Goal: Task Accomplishment & Management: Manage account settings

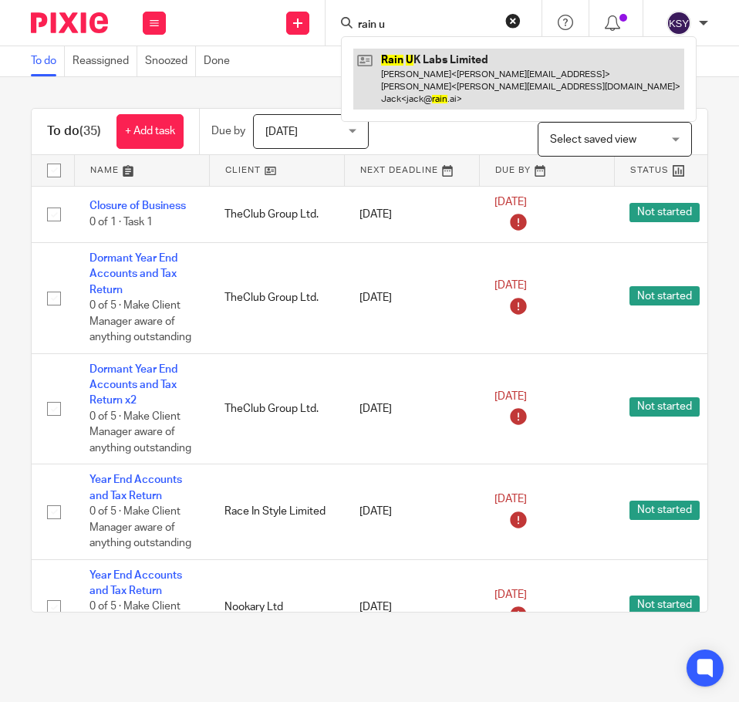
type input "rain u"
click at [367, 67] on link at bounding box center [518, 79] width 331 height 61
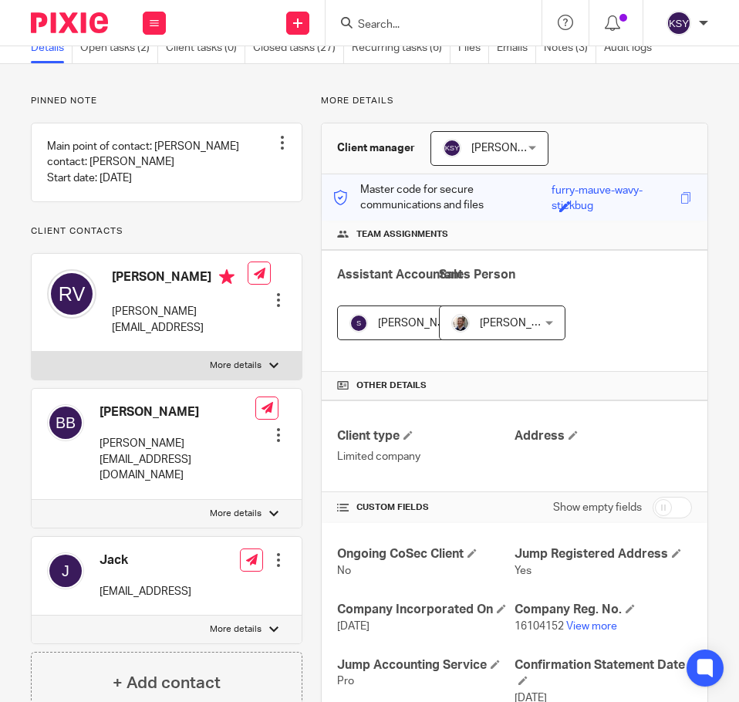
scroll to position [154, 0]
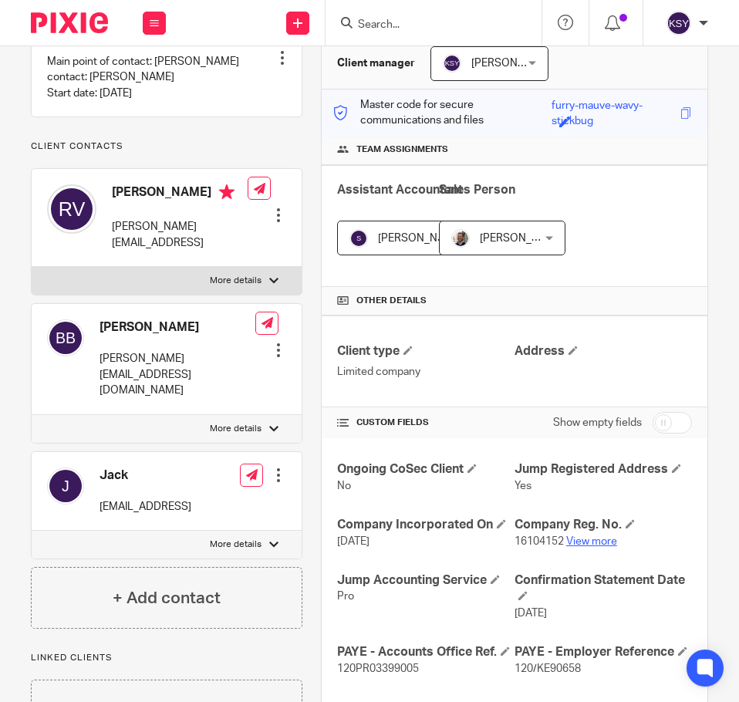
click at [592, 541] on link "View more" at bounding box center [591, 541] width 51 height 11
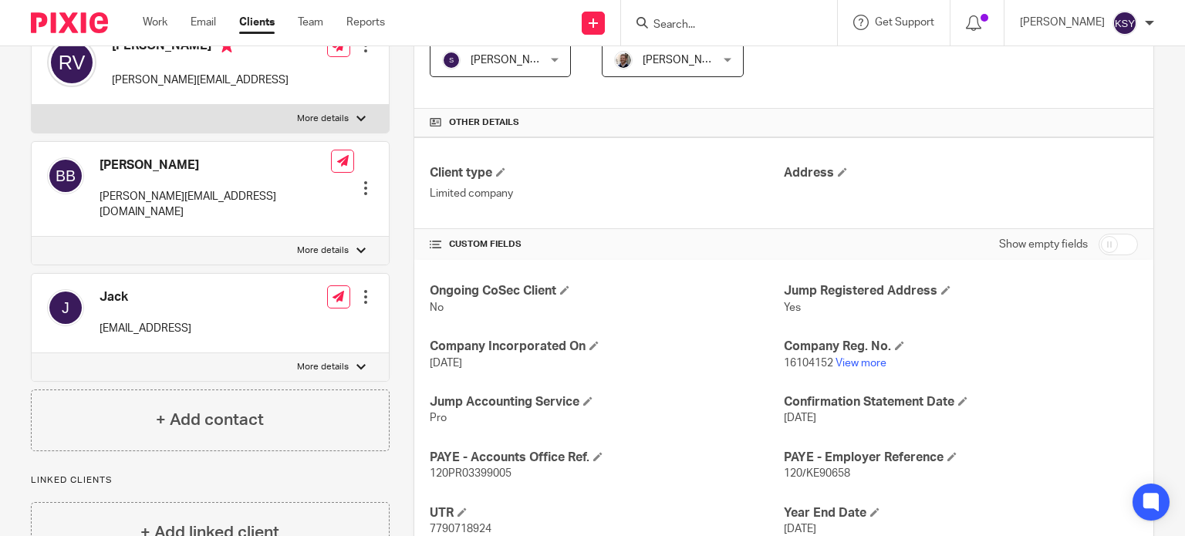
scroll to position [299, 0]
click at [738, 14] on form at bounding box center [734, 22] width 164 height 19
click at [738, 22] on input "Search" at bounding box center [721, 26] width 139 height 14
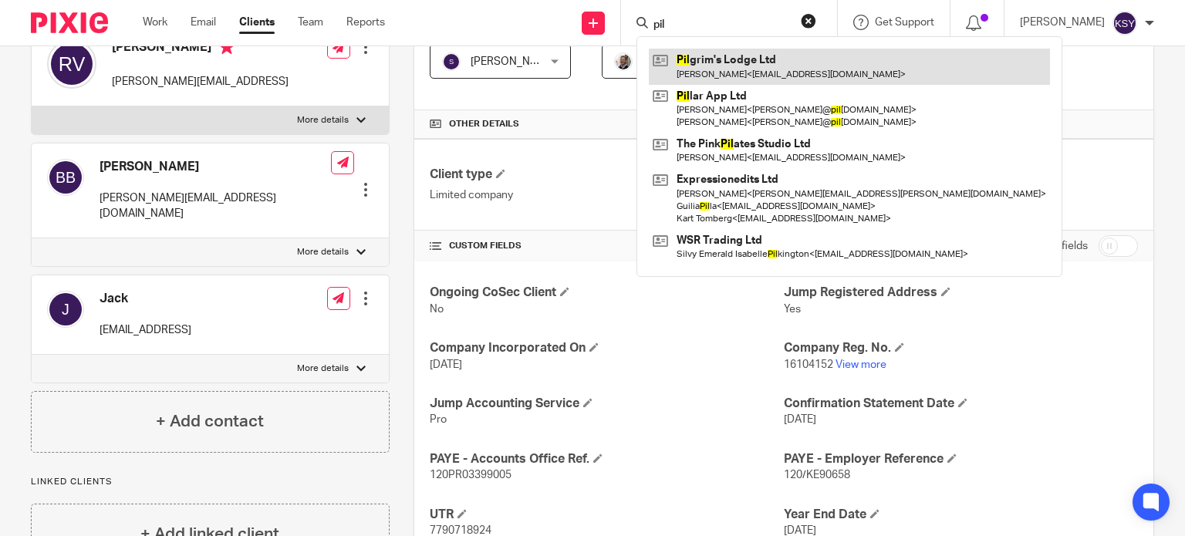
type input "pil"
click at [735, 59] on link at bounding box center [849, 66] width 401 height 35
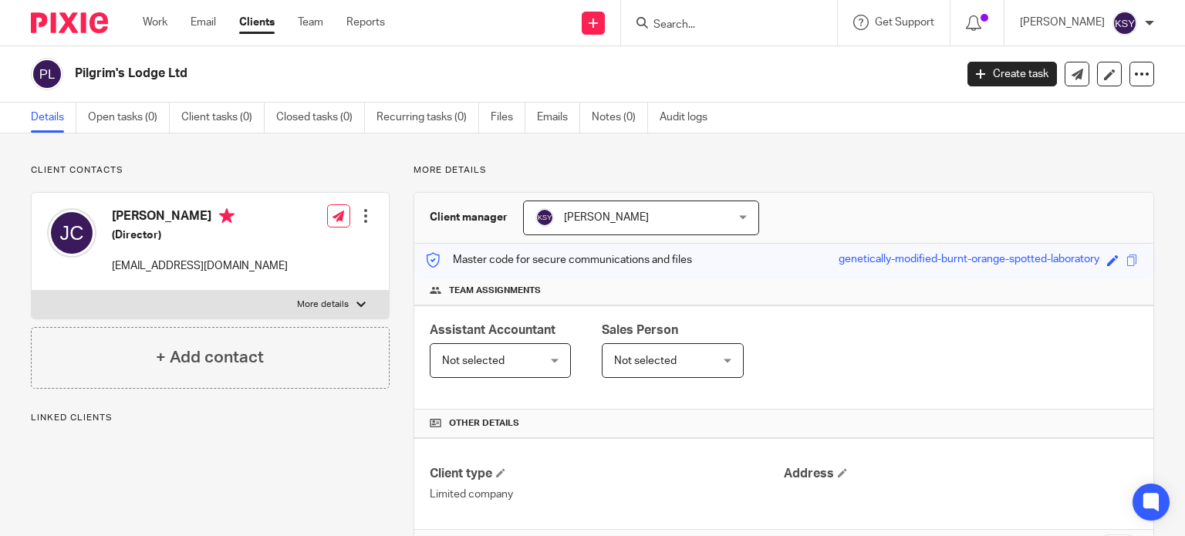
scroll to position [355, 0]
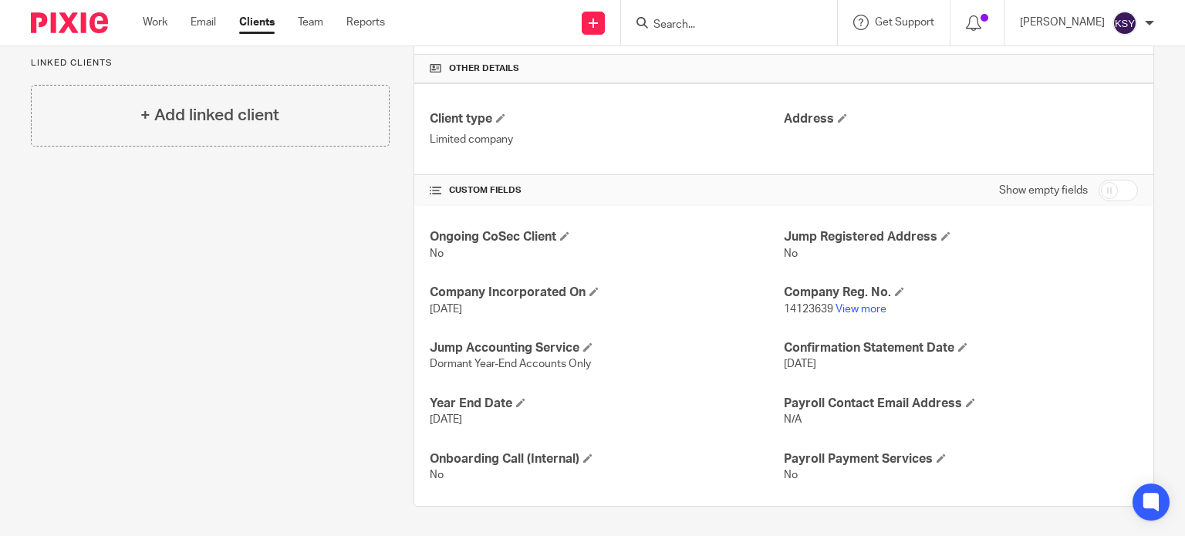
click at [784, 308] on span "14123639" at bounding box center [808, 309] width 49 height 11
drag, startPoint x: 784, startPoint y: 308, endPoint x: 757, endPoint y: 308, distance: 26.2
click at [757, 308] on div "Ongoing CoSec Client No Jump Registered Address No Company Incorporated On [DAT…" at bounding box center [783, 356] width 739 height 300
copy div "Company Reg. No. 14123639"
click at [1117, 187] on input "checkbox" at bounding box center [1117, 191] width 39 height 22
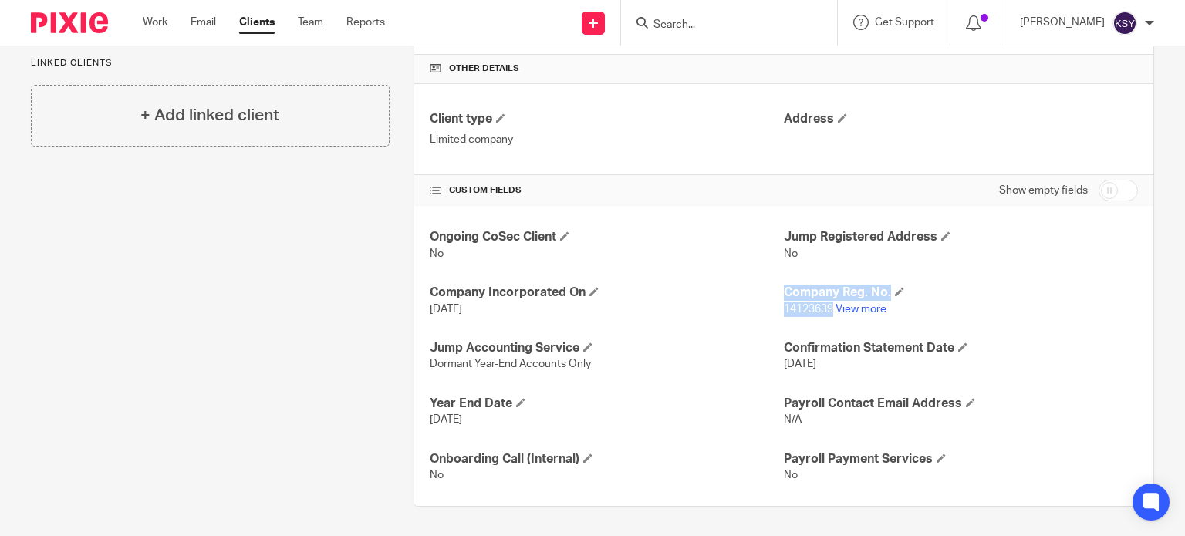
checkbox input "true"
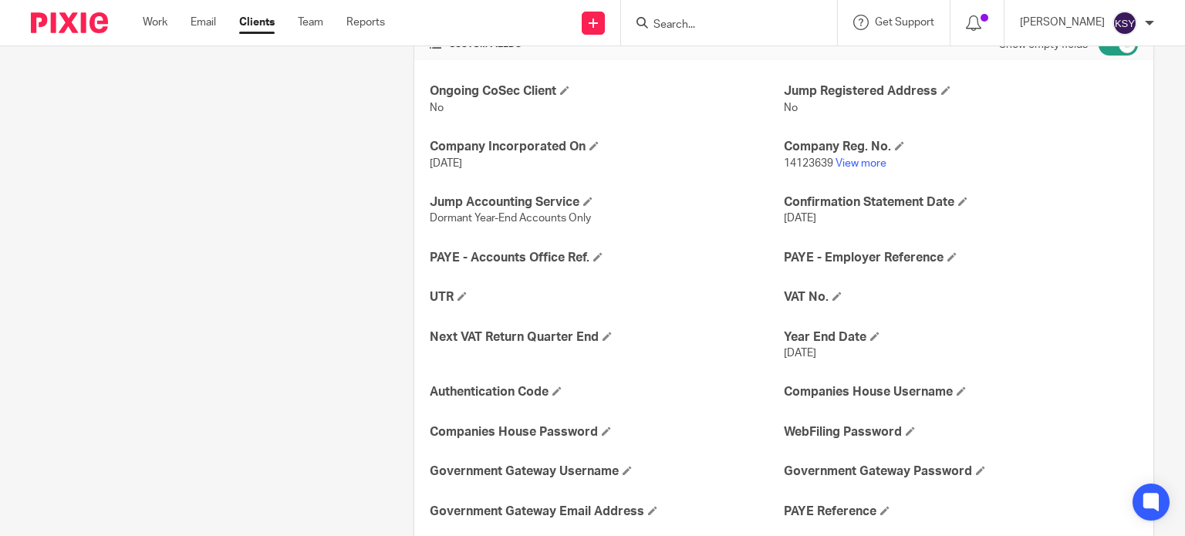
scroll to position [509, 0]
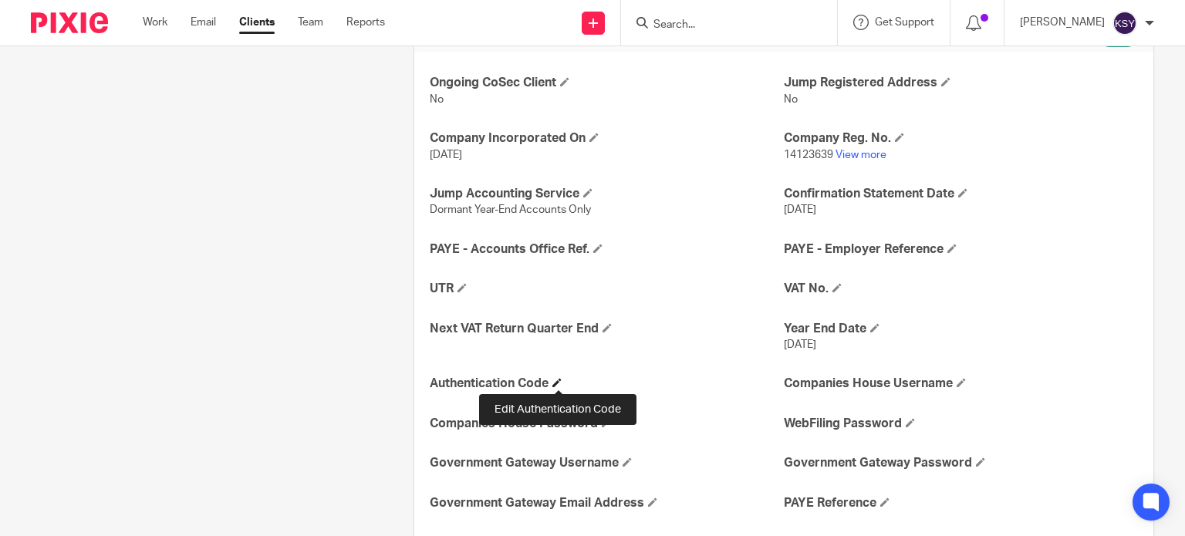
click at [557, 382] on span at bounding box center [556, 382] width 9 height 9
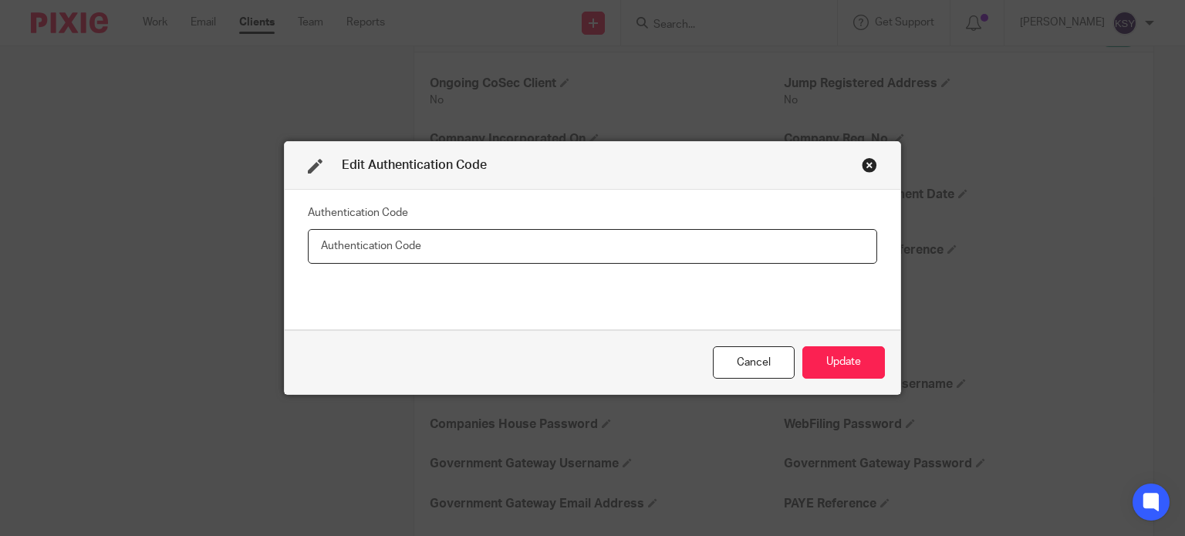
drag, startPoint x: 479, startPoint y: 239, endPoint x: 506, endPoint y: 244, distance: 27.5
click at [479, 239] on input "text" at bounding box center [592, 246] width 569 height 35
paste input "C4AWAA"
type input "C4AWAA"
click at [842, 366] on button "Update" at bounding box center [843, 362] width 83 height 33
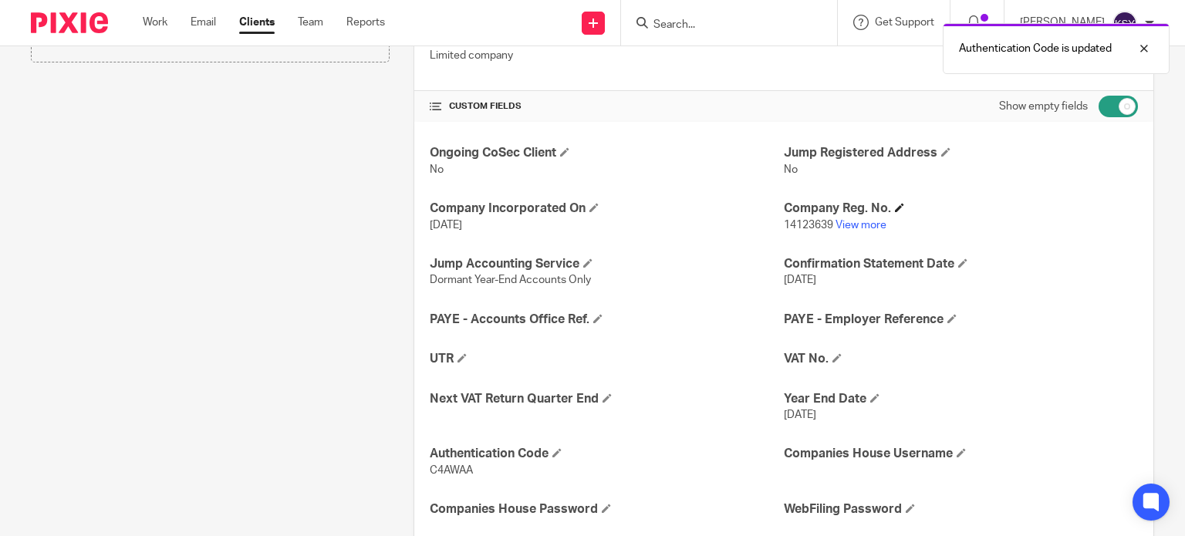
scroll to position [355, 0]
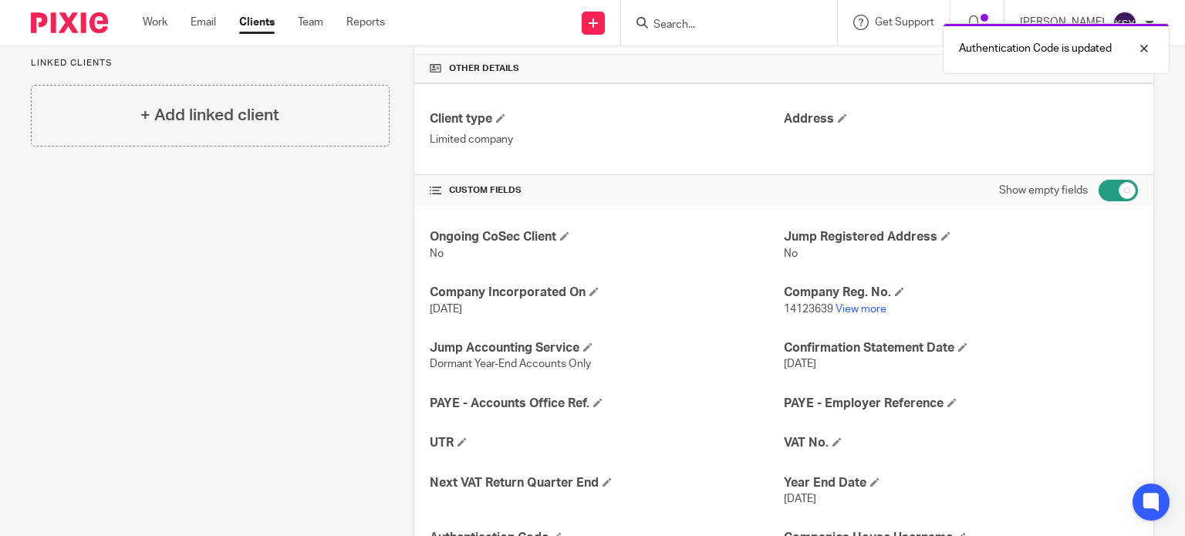
click at [790, 305] on span "14123639" at bounding box center [808, 309] width 49 height 11
drag, startPoint x: 790, startPoint y: 305, endPoint x: 777, endPoint y: 305, distance: 13.1
click at [784, 305] on span "14123639" at bounding box center [808, 309] width 49 height 11
copy span "14123639"
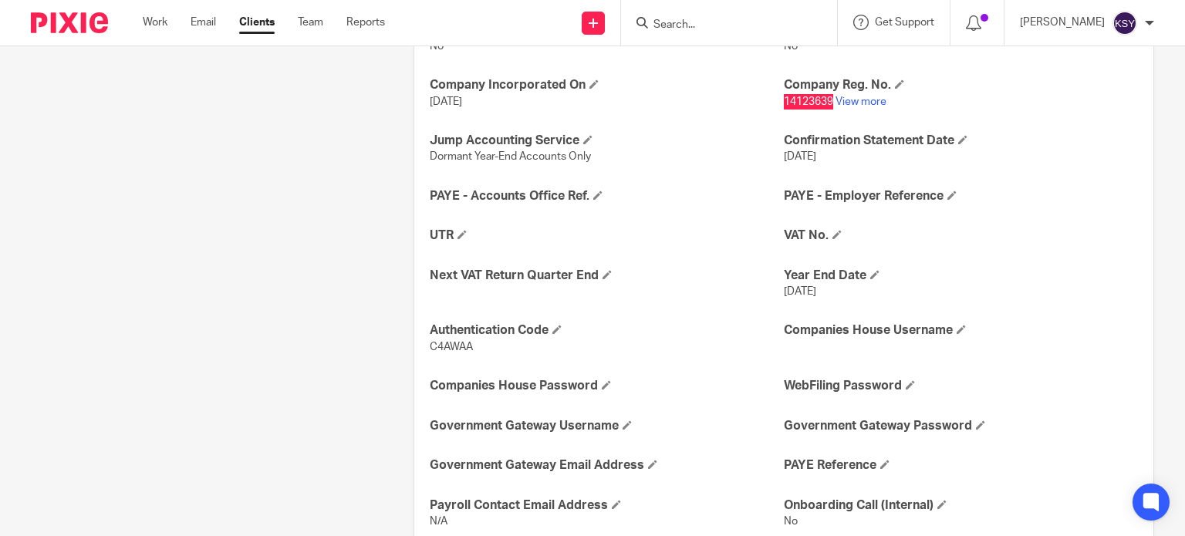
scroll to position [740, 0]
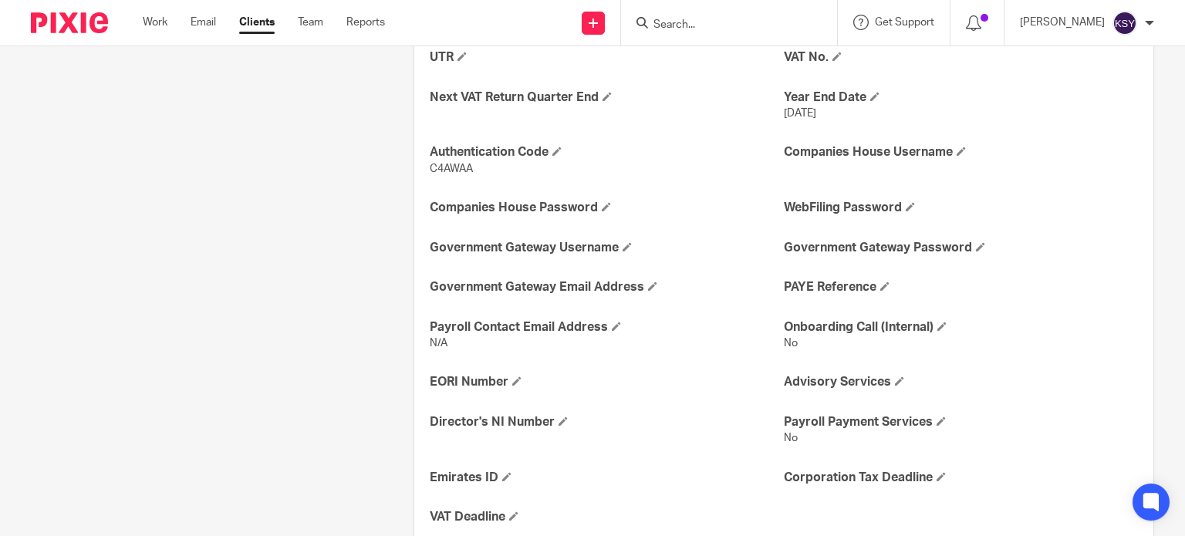
click at [457, 169] on span "C4AWAA" at bounding box center [451, 168] width 43 height 11
drag, startPoint x: 457, startPoint y: 169, endPoint x: 438, endPoint y: 169, distance: 18.5
click at [438, 169] on span "C4AWAA" at bounding box center [451, 168] width 43 height 11
copy span "C4AWAA"
click at [718, 20] on input "Search" at bounding box center [721, 26] width 139 height 14
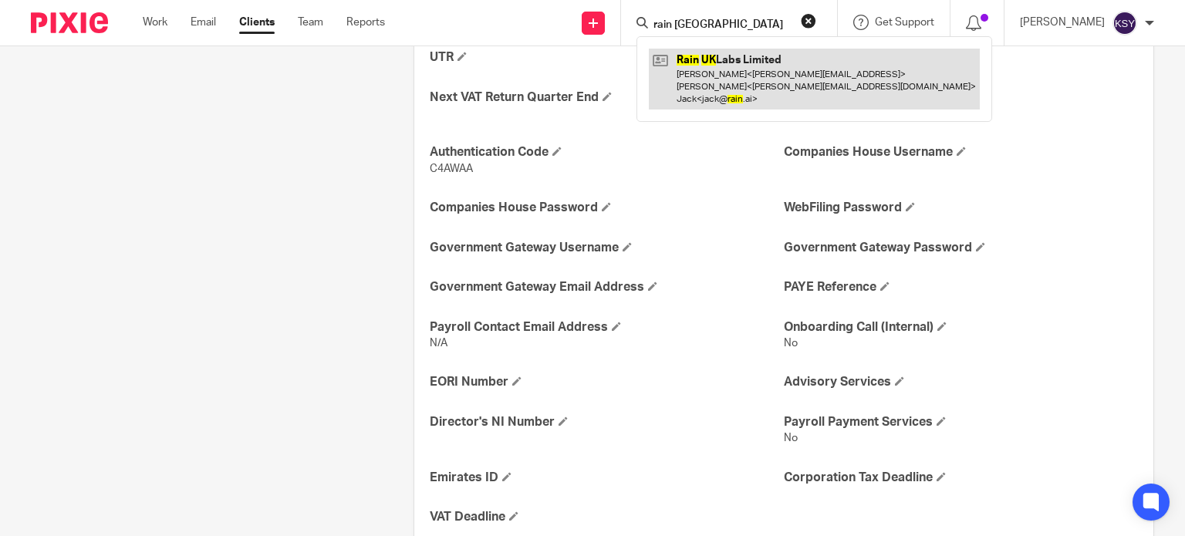
type input "rain [GEOGRAPHIC_DATA]"
click at [709, 67] on link at bounding box center [814, 79] width 331 height 61
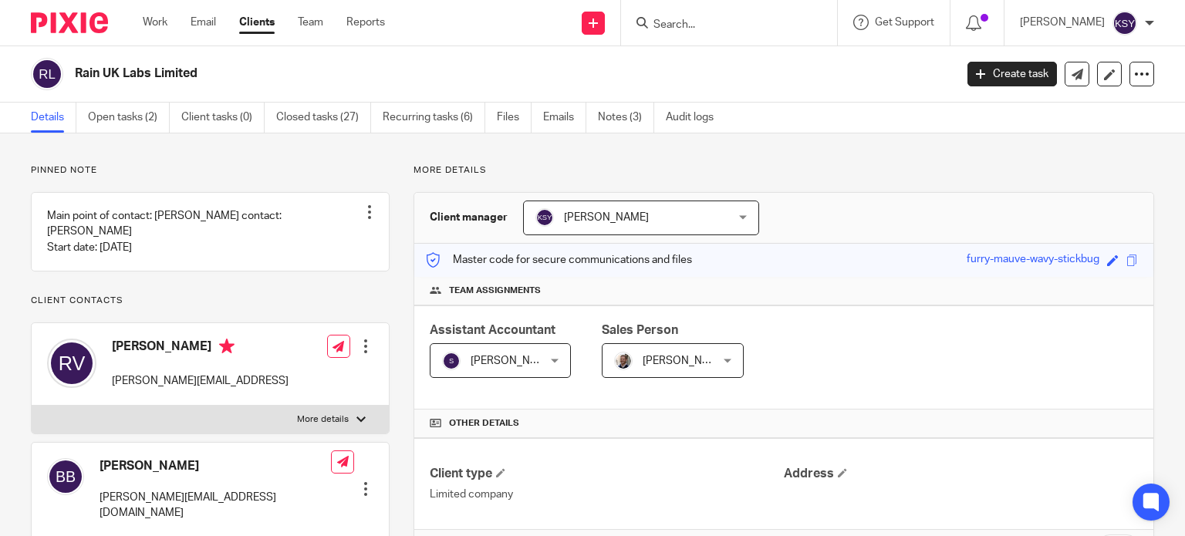
scroll to position [466, 0]
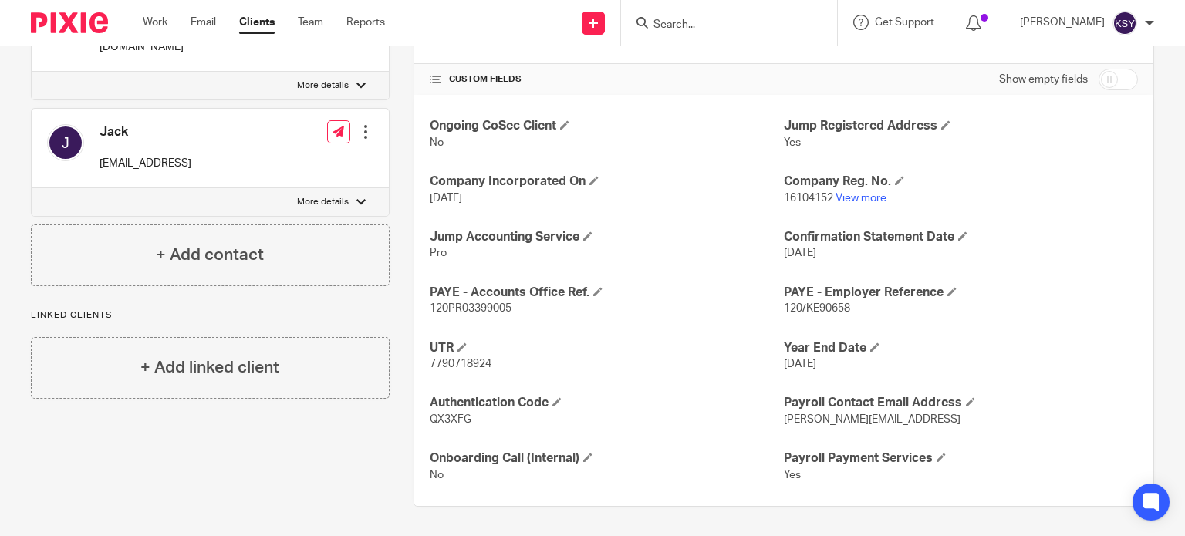
click at [814, 305] on span "120/KE90658" at bounding box center [817, 308] width 66 height 11
drag, startPoint x: 814, startPoint y: 305, endPoint x: 787, endPoint y: 307, distance: 26.3
click at [787, 307] on span "120/KE90658" at bounding box center [817, 308] width 66 height 11
copy span "120/KE90658"
click at [851, 190] on p "16104152 View more" at bounding box center [961, 197] width 354 height 15
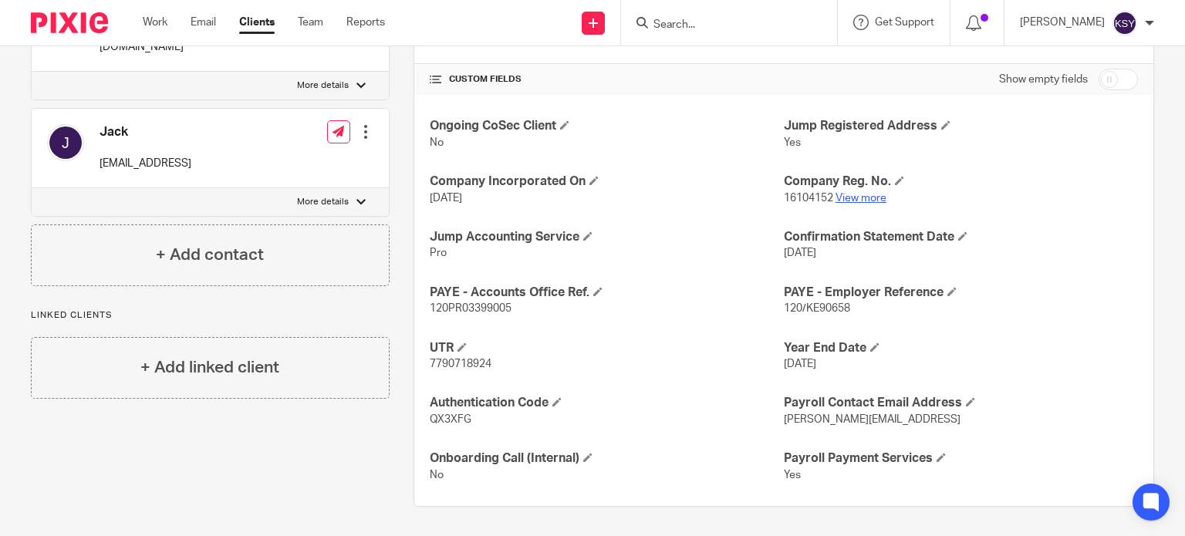
click at [851, 194] on link "View more" at bounding box center [860, 198] width 51 height 11
